Goal: Task Accomplishment & Management: Use online tool/utility

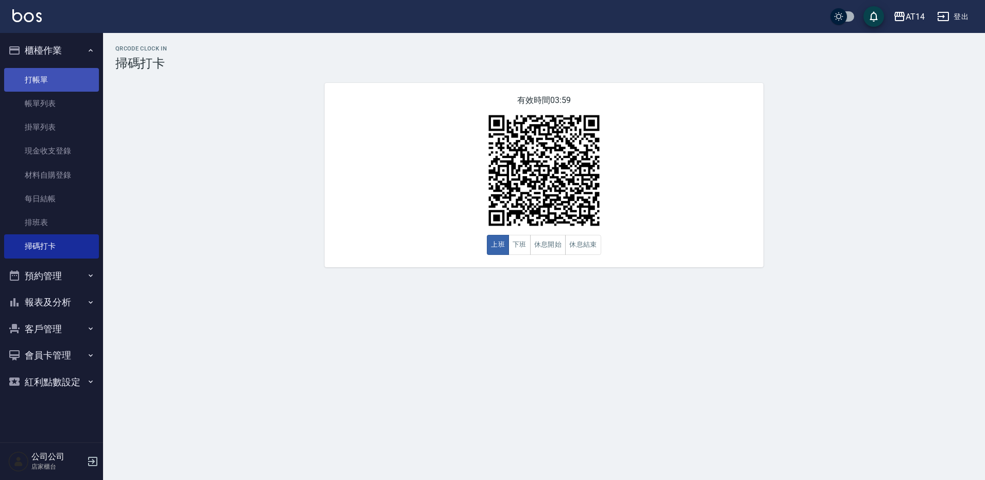
click at [26, 76] on link "打帳單" at bounding box center [51, 80] width 95 height 24
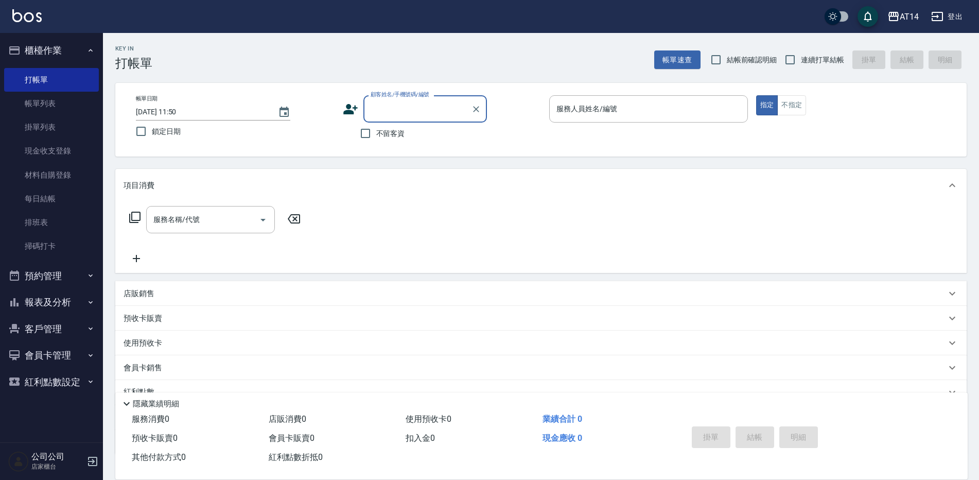
click at [380, 139] on span "不留客資" at bounding box center [390, 133] width 29 height 11
click at [376, 139] on input "不留客資" at bounding box center [366, 134] width 22 height 22
checkbox input "true"
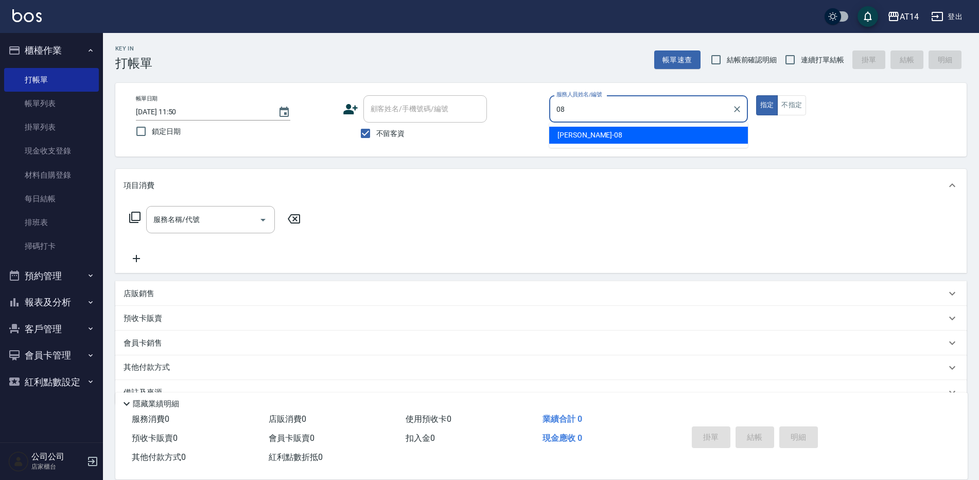
type input "08"
type button "true"
type input "[PERSON_NAME]-08"
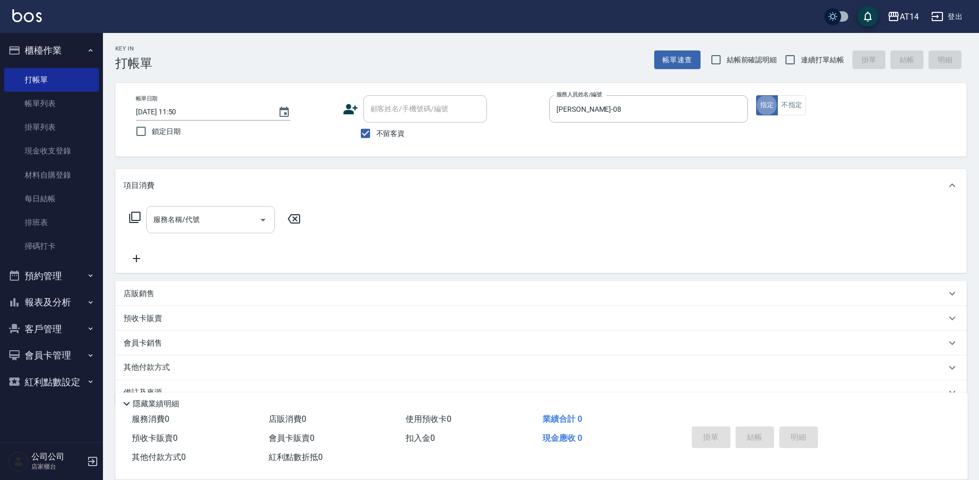
click at [221, 212] on input "服務名稱/代號" at bounding box center [203, 220] width 104 height 18
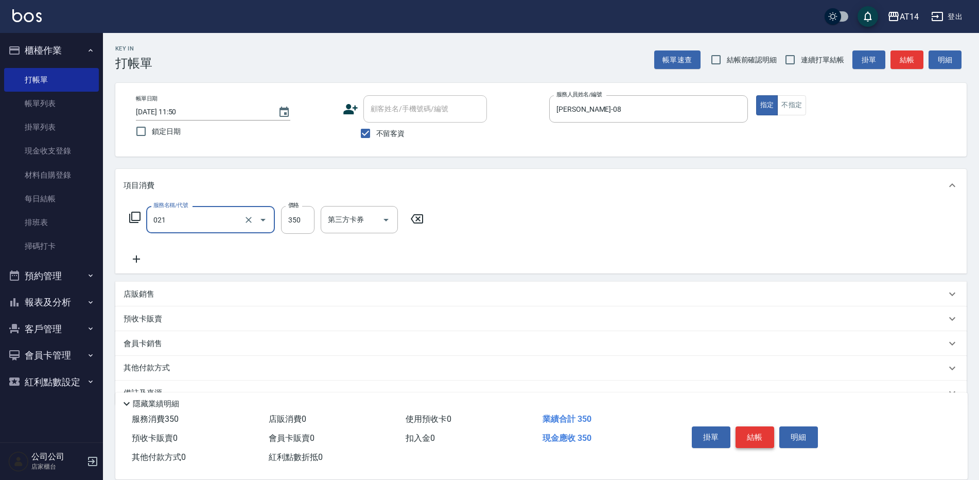
type input "剪髮(021)"
click at [756, 441] on button "結帳" at bounding box center [755, 437] width 39 height 22
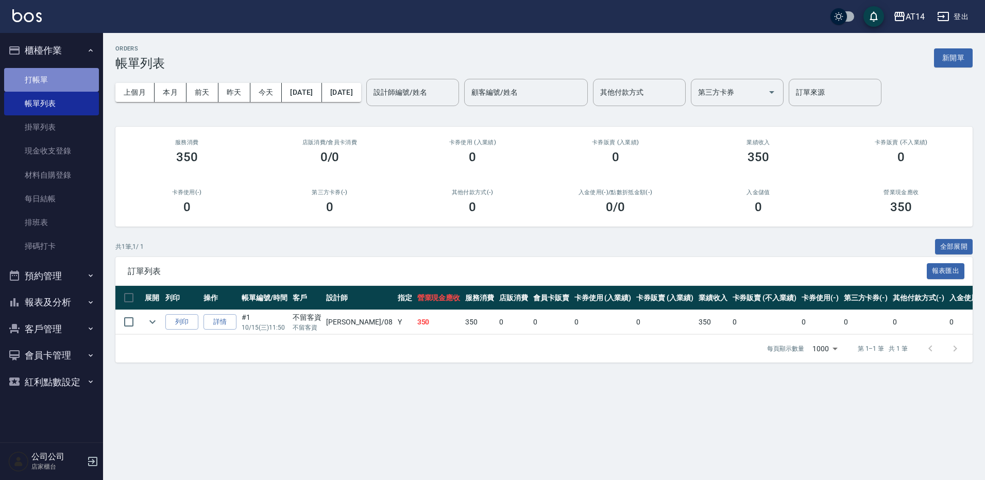
click at [60, 83] on link "打帳單" at bounding box center [51, 80] width 95 height 24
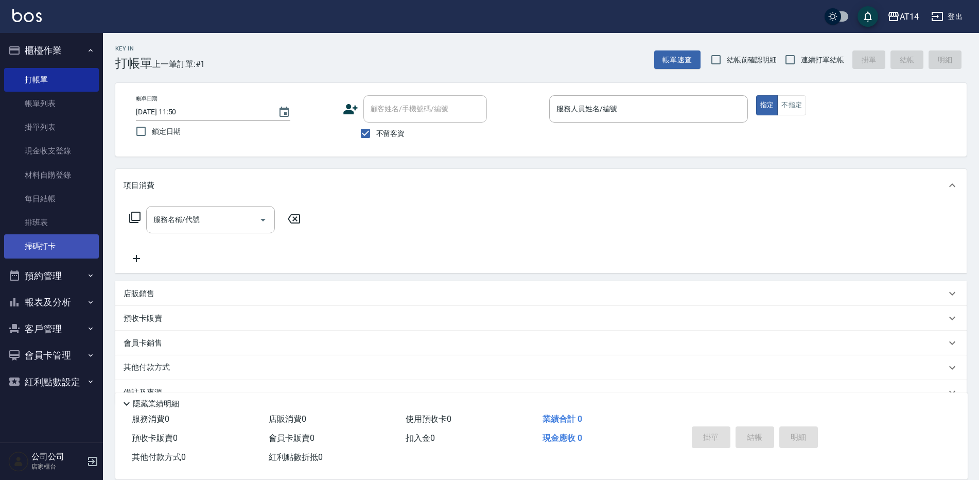
click at [28, 246] on link "掃碼打卡" at bounding box center [51, 246] width 95 height 24
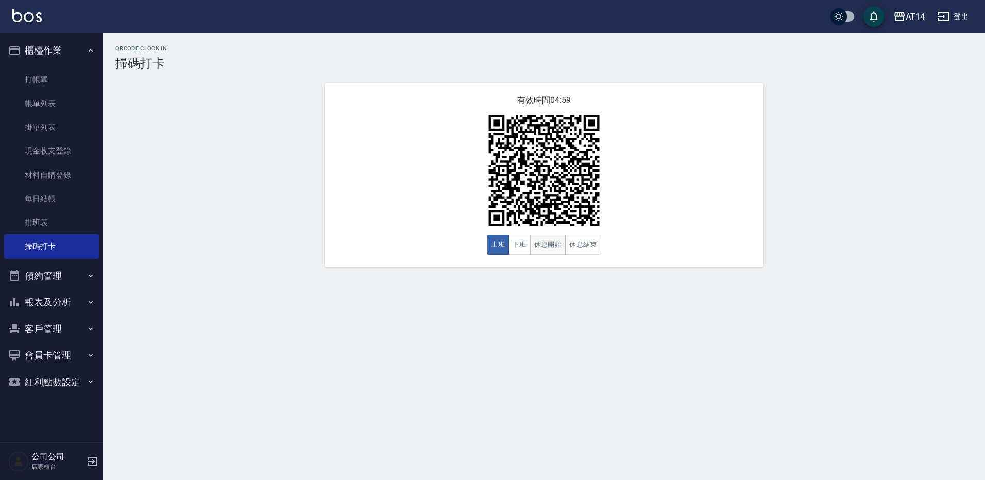
click at [545, 243] on button "休息開始" at bounding box center [548, 245] width 36 height 20
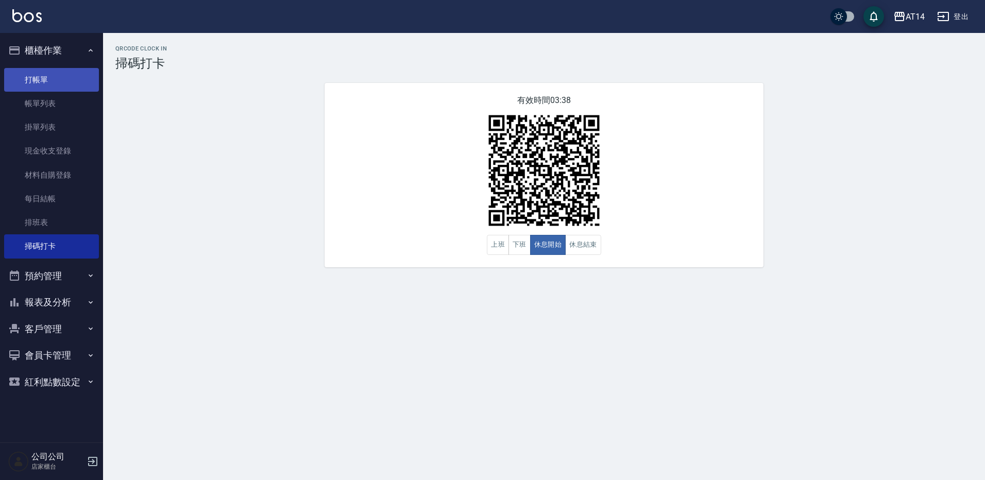
click at [36, 76] on link "打帳單" at bounding box center [51, 80] width 95 height 24
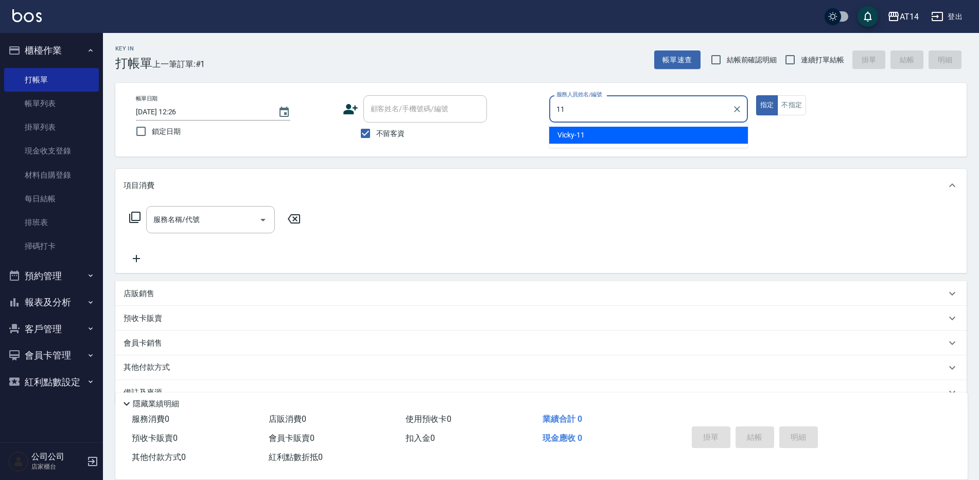
type input "Vicky-11"
type button "true"
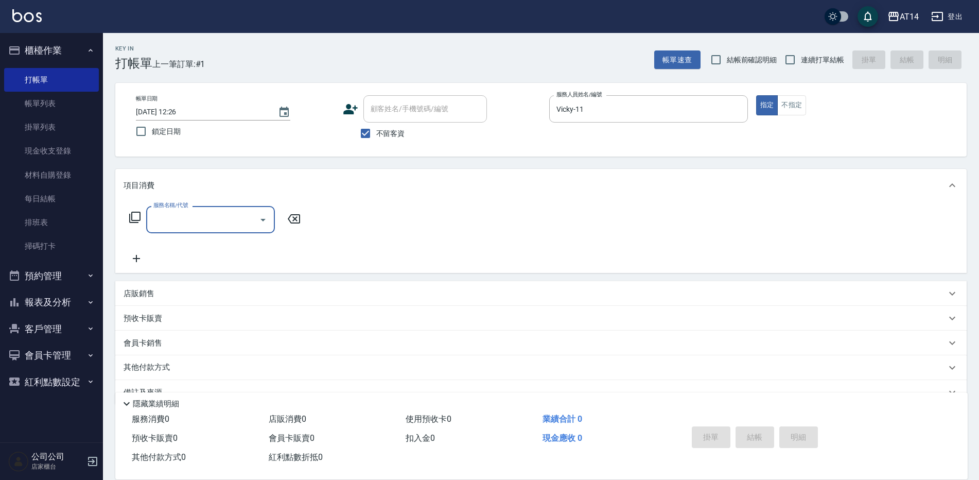
click at [254, 230] on div "服務名稱/代號" at bounding box center [210, 219] width 129 height 27
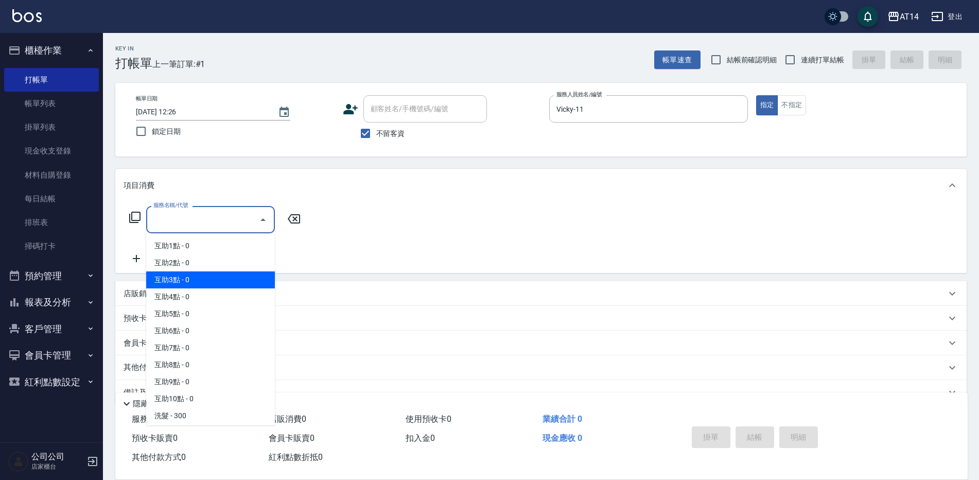
click at [473, 206] on div "服務名稱/代號 服務名稱/代號" at bounding box center [541, 237] width 852 height 71
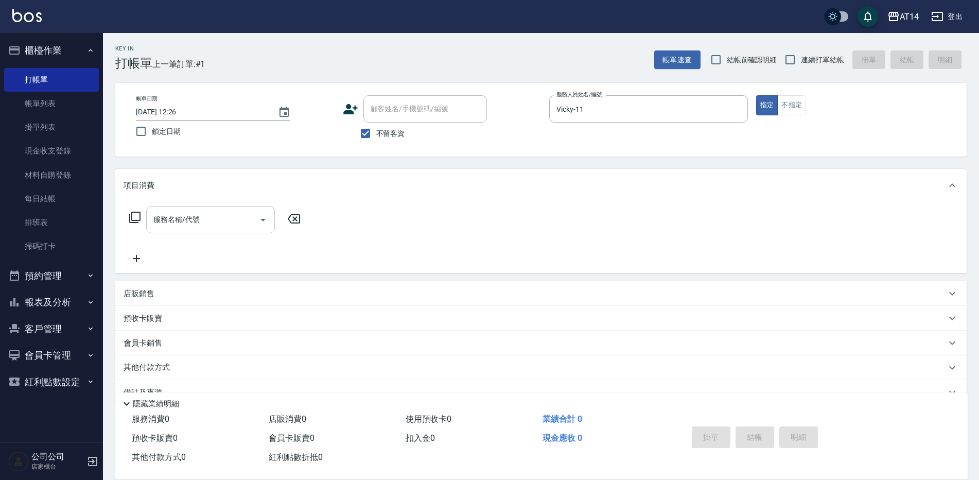
click at [236, 208] on div "服務名稱/代號" at bounding box center [210, 219] width 129 height 27
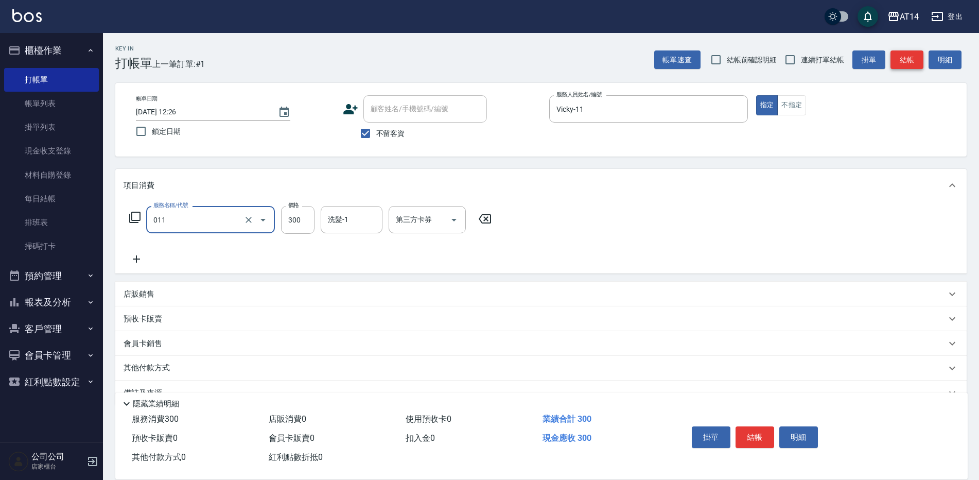
type input "洗髮(011)"
click at [909, 60] on button "結帳" at bounding box center [907, 59] width 33 height 19
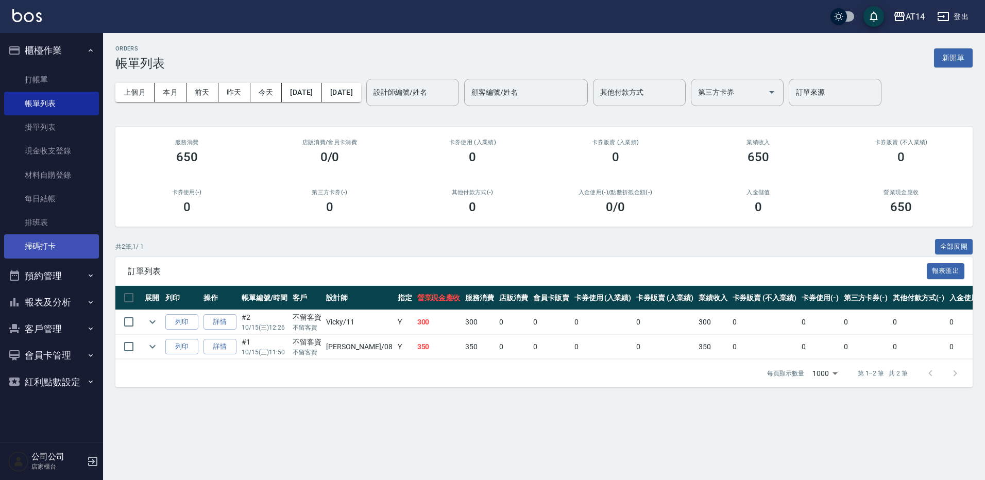
click at [39, 245] on link "掃碼打卡" at bounding box center [51, 246] width 95 height 24
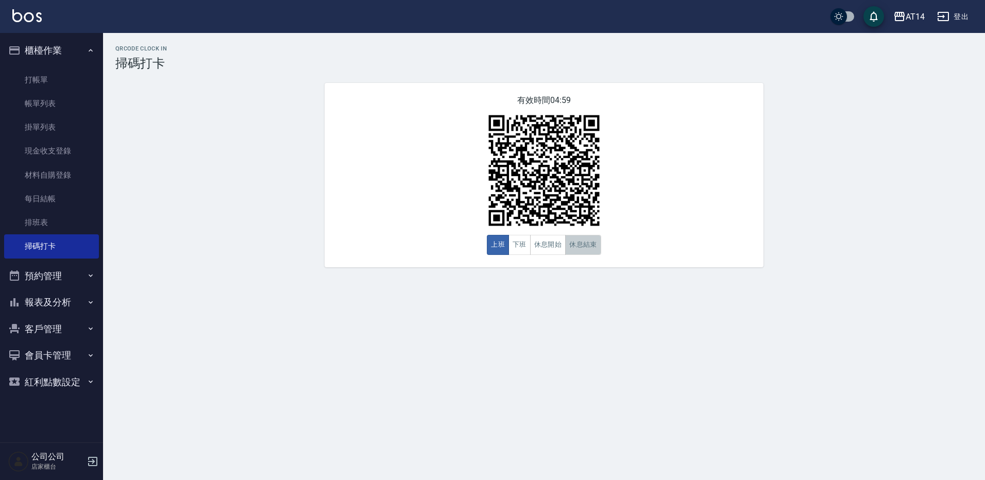
click at [595, 247] on button "休息結束" at bounding box center [583, 245] width 36 height 20
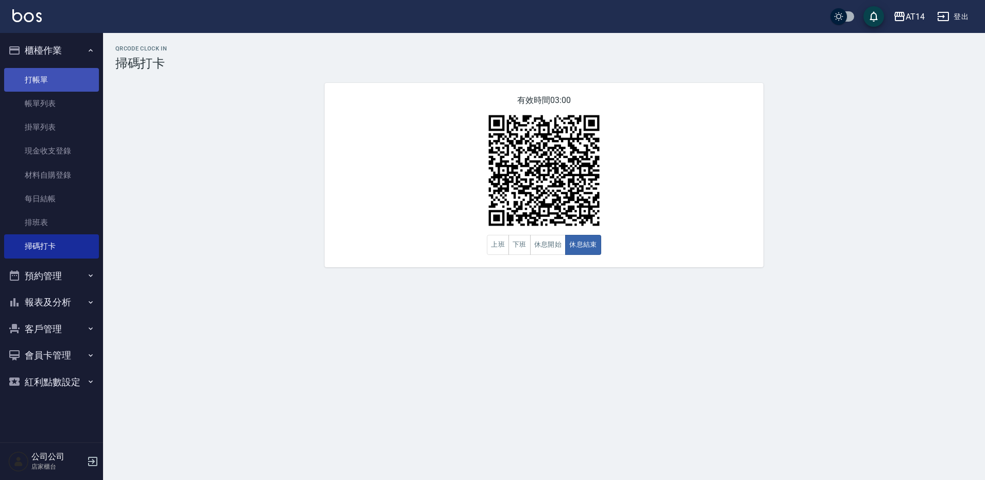
click at [37, 68] on link "打帳單" at bounding box center [51, 80] width 95 height 24
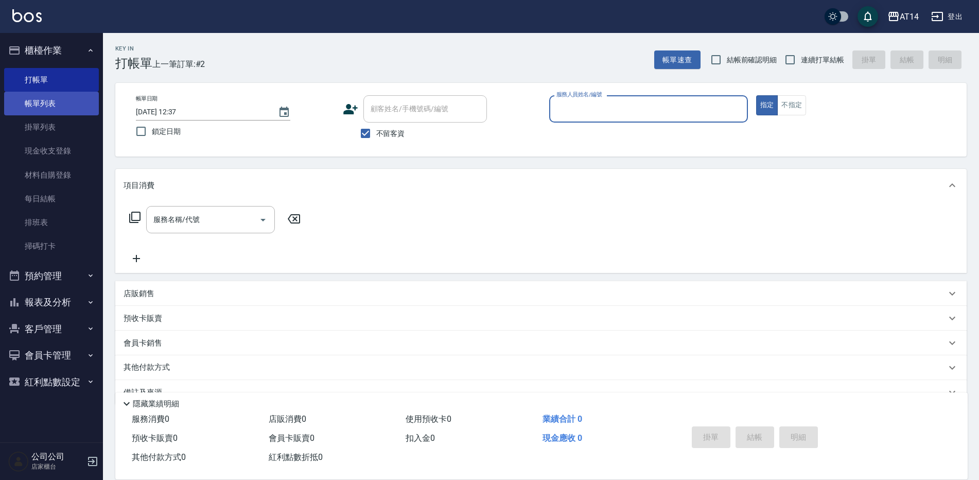
click at [42, 104] on link "帳單列表" at bounding box center [51, 104] width 95 height 24
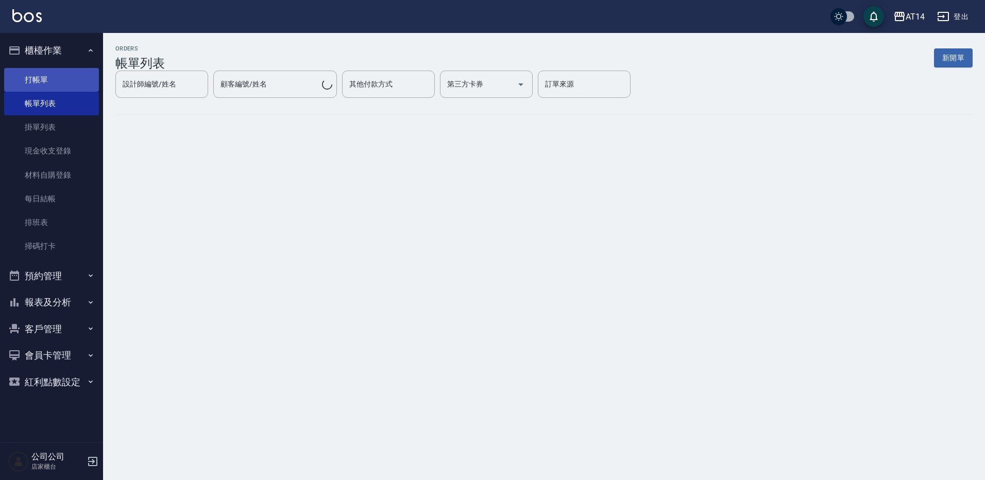
click at [54, 81] on link "打帳單" at bounding box center [51, 80] width 95 height 24
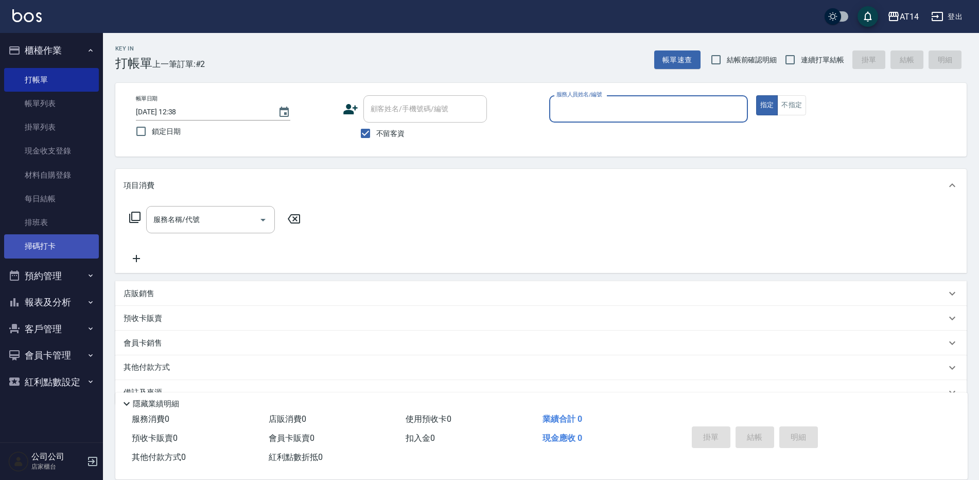
click at [20, 234] on link "掃碼打卡" at bounding box center [51, 246] width 95 height 24
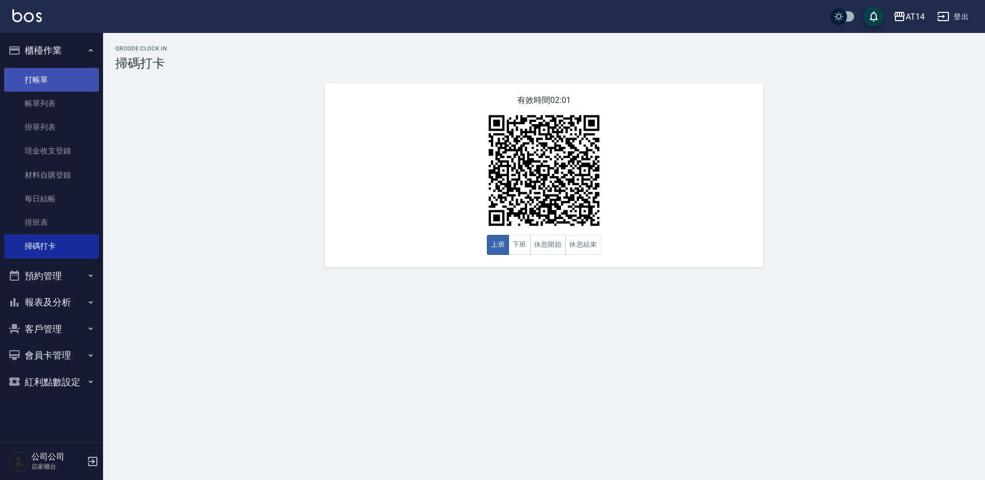
click at [48, 83] on link "打帳單" at bounding box center [51, 80] width 95 height 24
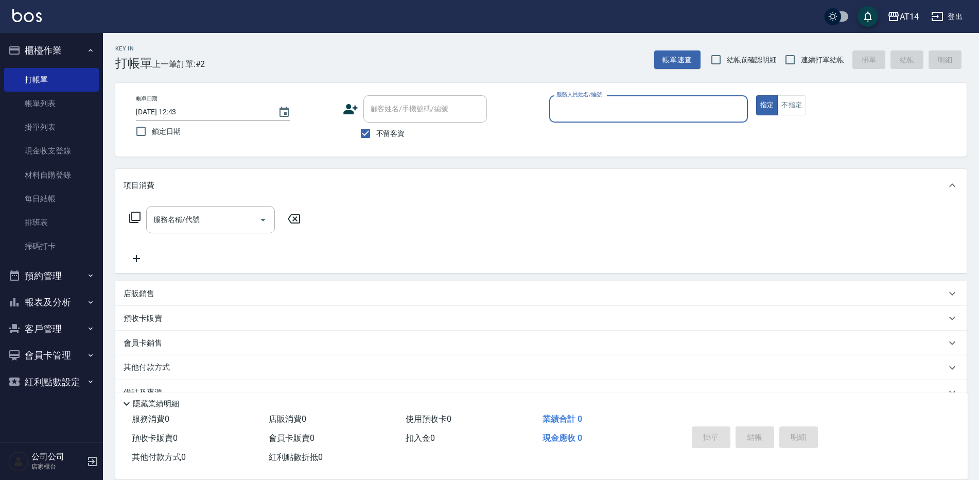
click at [638, 106] on input "服務人員姓名/編號" at bounding box center [648, 109] width 189 height 18
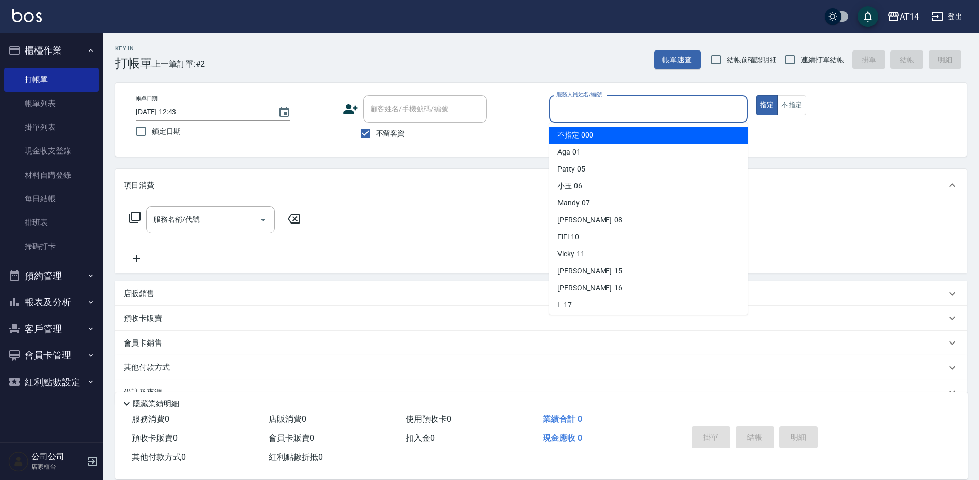
click at [521, 128] on div "顧客姓名/手機號碼/編號 顧客姓名/手機號碼/編號 不留客資" at bounding box center [442, 119] width 199 height 49
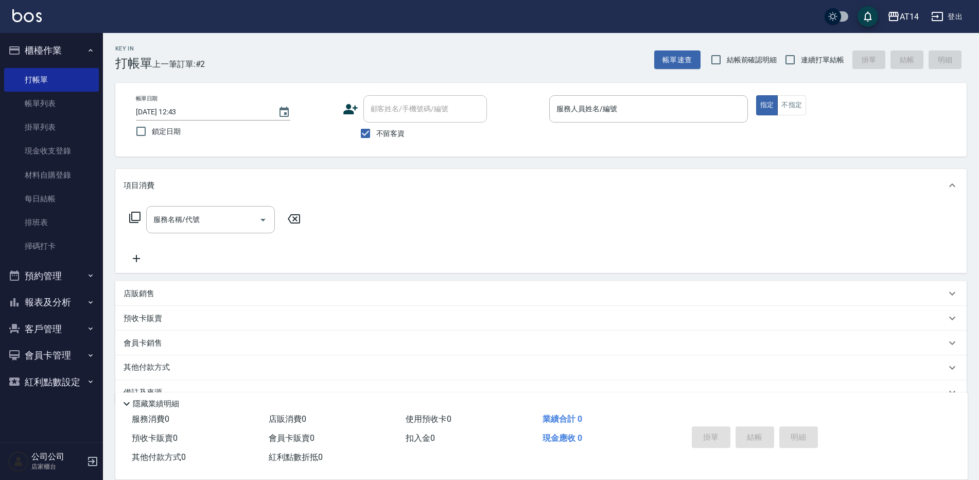
click at [218, 181] on div "項目消費" at bounding box center [535, 185] width 823 height 11
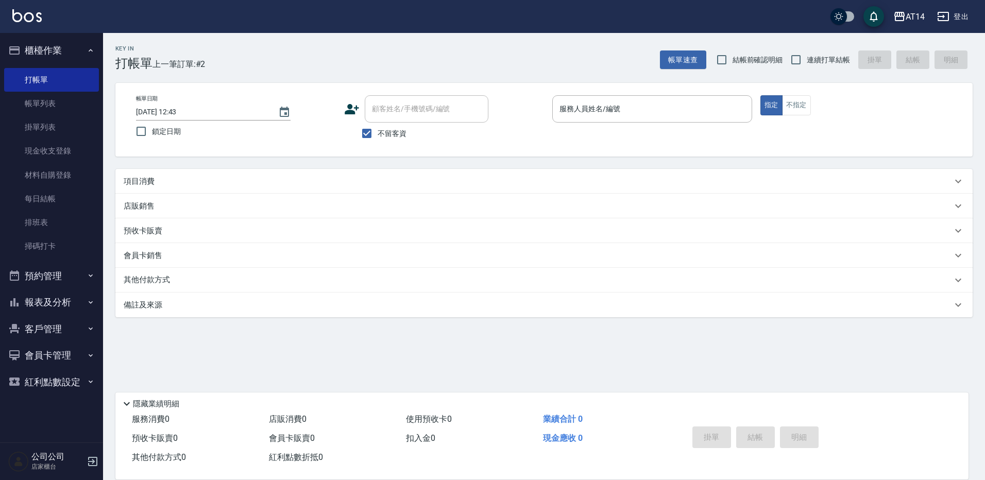
click at [200, 198] on div "服務名稱/代號" at bounding box center [210, 211] width 129 height 27
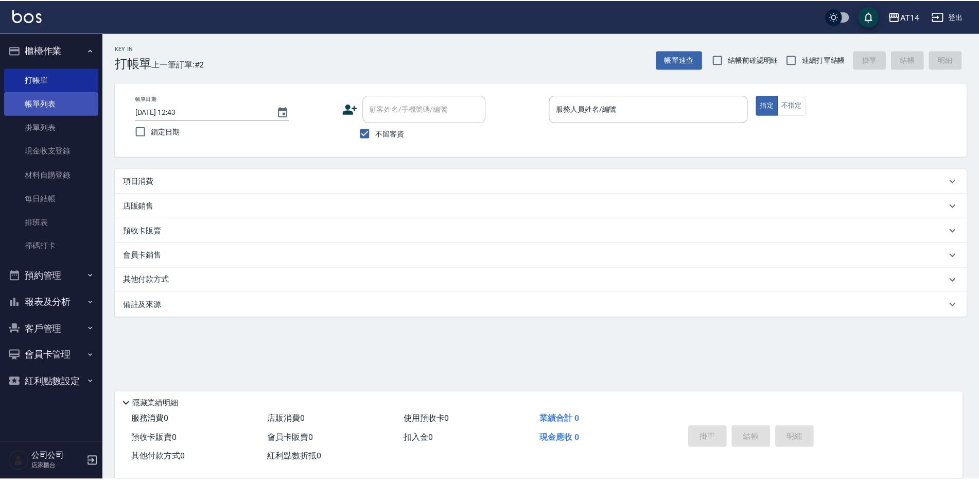
scroll to position [12, 0]
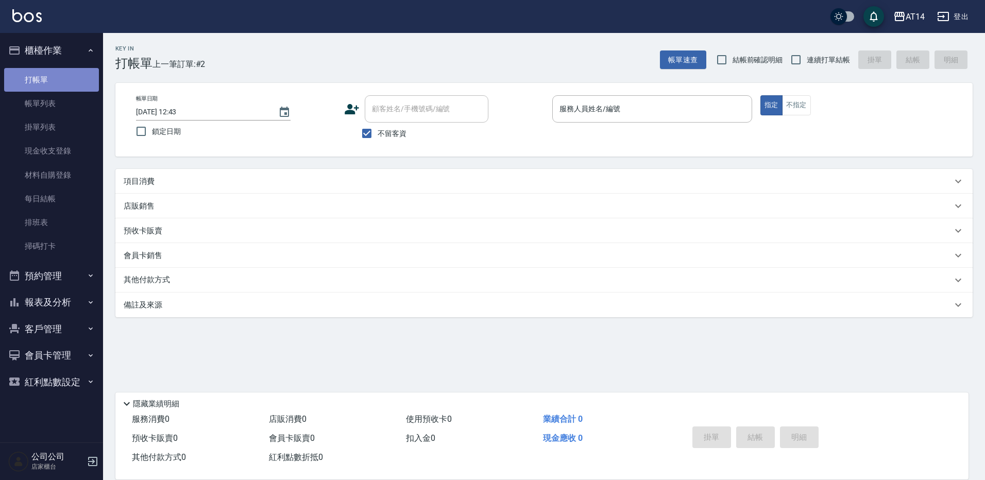
click at [50, 90] on link "打帳單" at bounding box center [51, 80] width 95 height 24
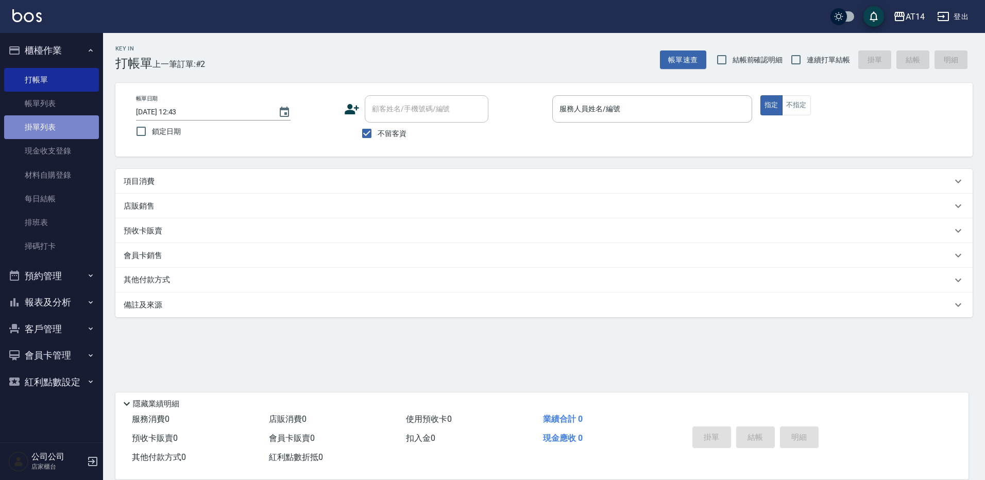
click at [60, 120] on link "掛單列表" at bounding box center [51, 127] width 95 height 24
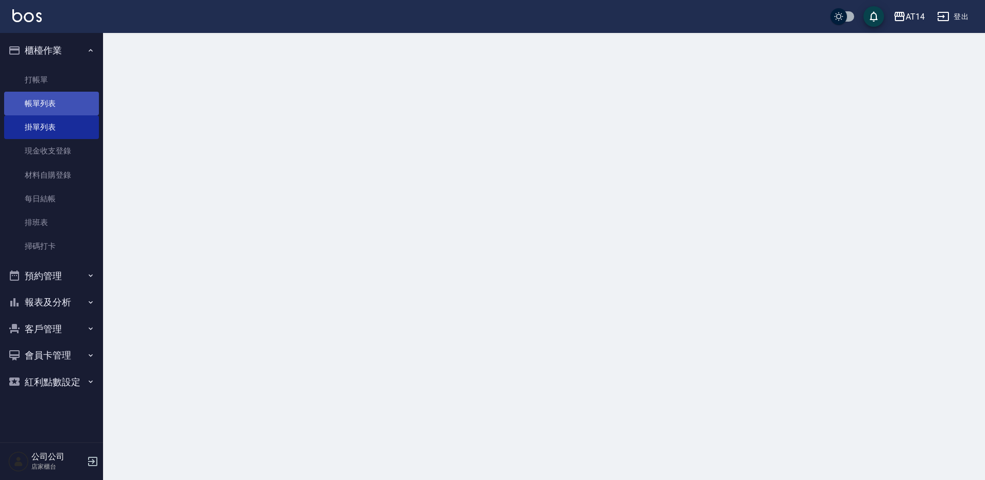
click at [56, 102] on link "帳單列表" at bounding box center [51, 104] width 95 height 24
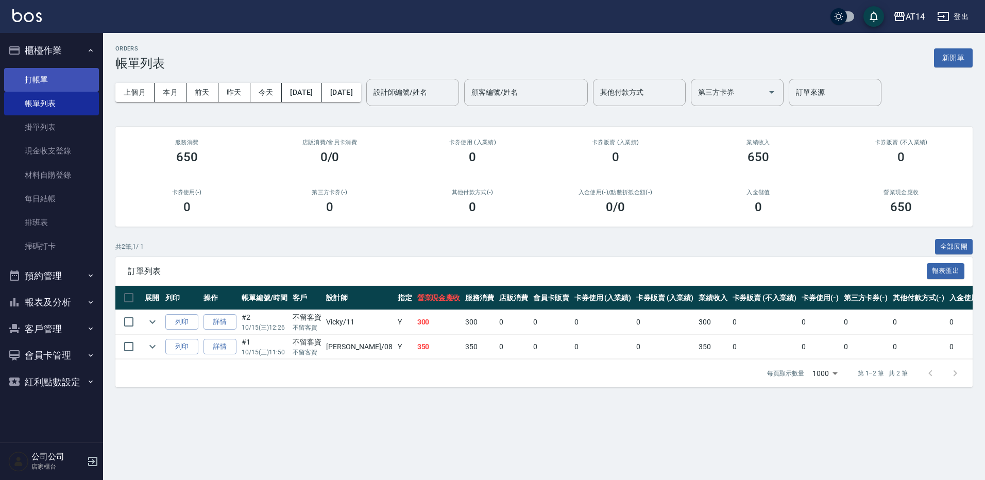
click at [44, 72] on link "打帳單" at bounding box center [51, 80] width 95 height 24
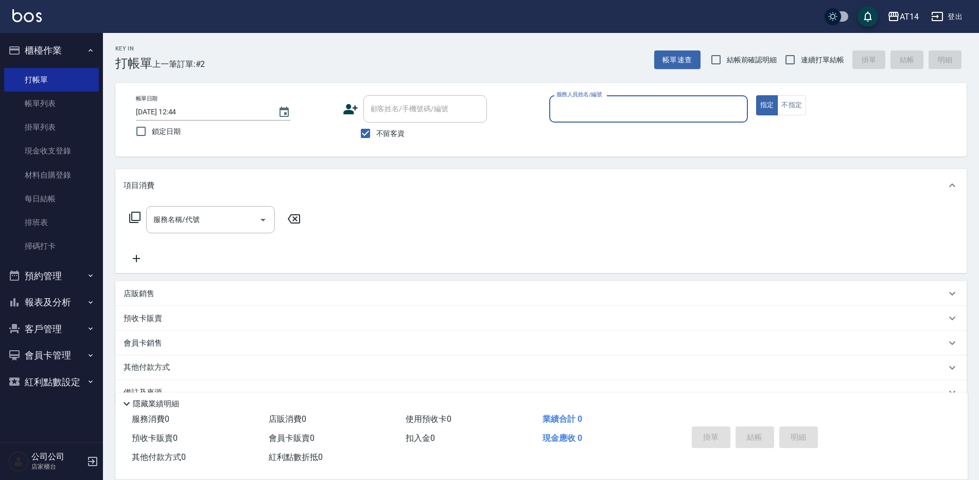
click at [825, 61] on span "連續打單結帳" at bounding box center [822, 60] width 43 height 11
click at [801, 61] on input "連續打單結帳" at bounding box center [791, 60] width 22 height 22
checkbox input "true"
click at [588, 106] on input "服務人員姓名/編號" at bounding box center [648, 109] width 189 height 18
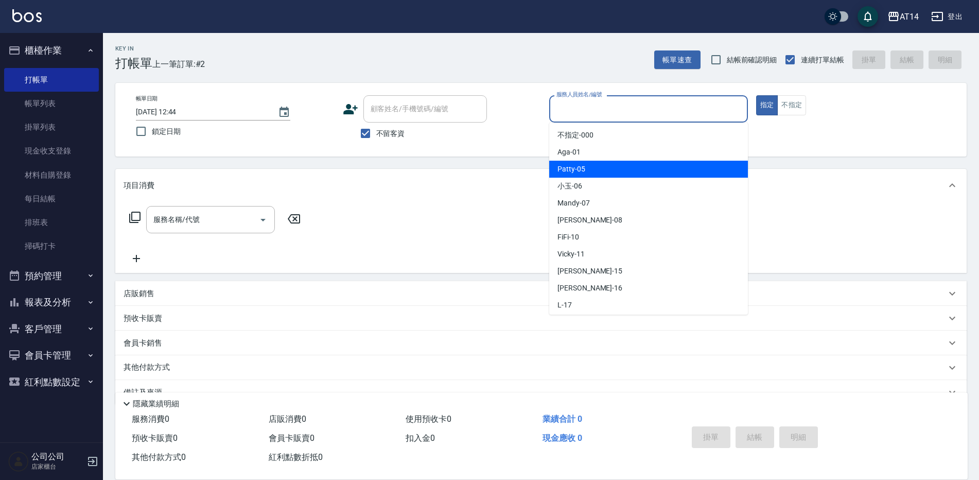
click at [584, 168] on span "Patty -05" at bounding box center [572, 169] width 28 height 11
type input "Patty-05"
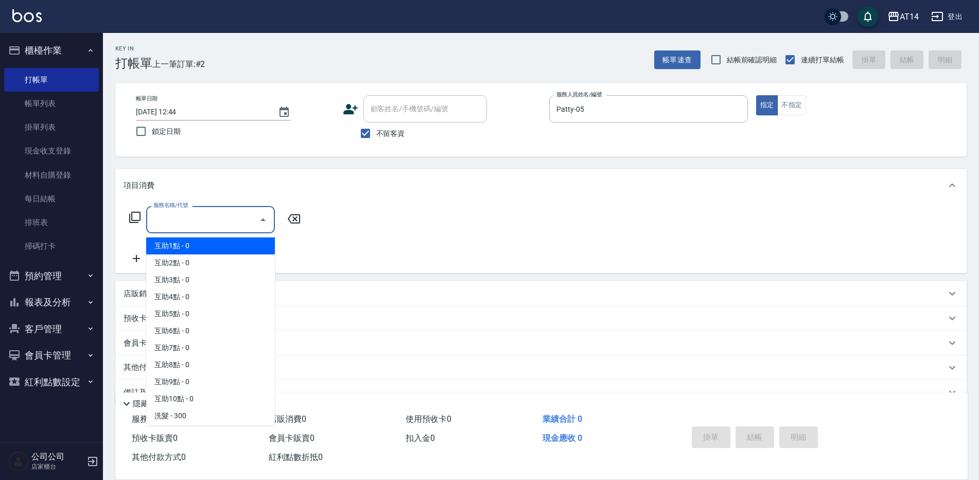
click at [186, 216] on div "服務名稱/代號 服務名稱/代號" at bounding box center [210, 219] width 129 height 27
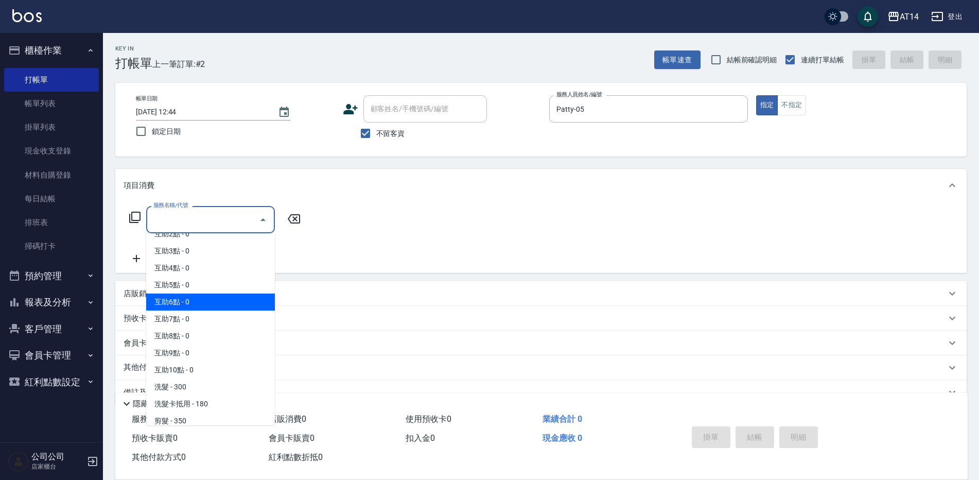
scroll to position [51, 0]
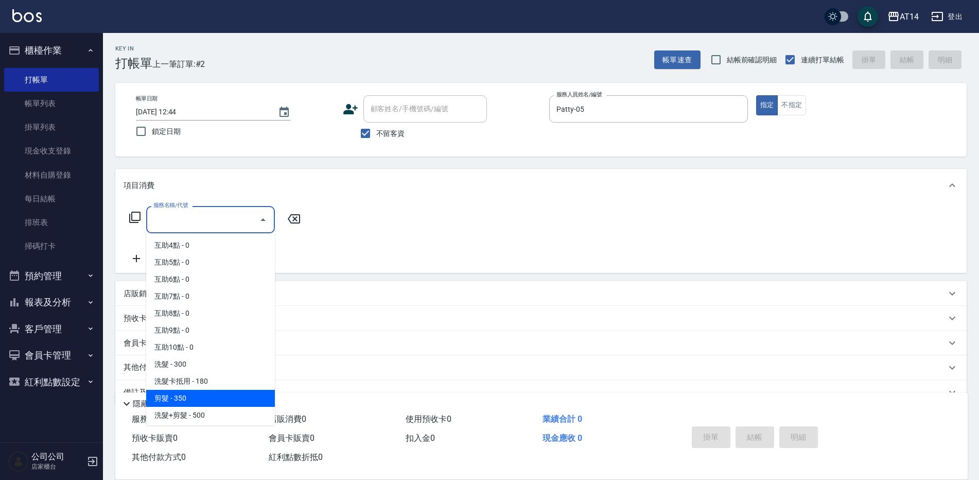
click at [179, 395] on span "剪髮 - 350" at bounding box center [210, 398] width 129 height 17
type input "剪髮(021)"
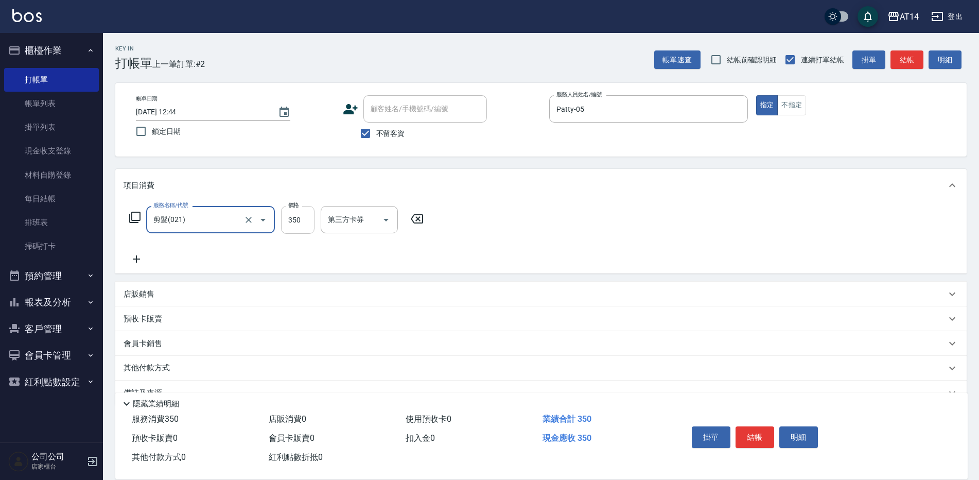
click at [294, 226] on input "350" at bounding box center [297, 220] width 33 height 28
type input "450"
click at [766, 429] on button "結帳" at bounding box center [755, 437] width 39 height 22
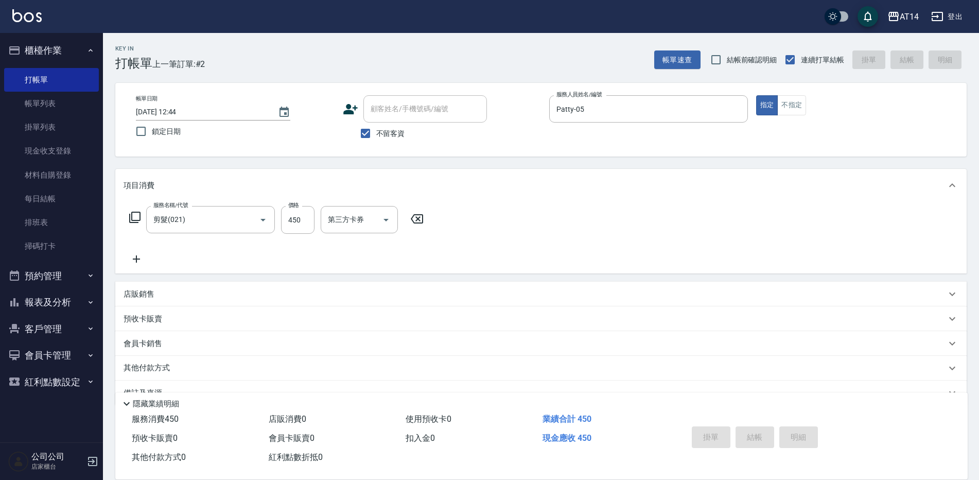
type input "[DATE] 12:48"
